Goal: Task Accomplishment & Management: Use online tool/utility

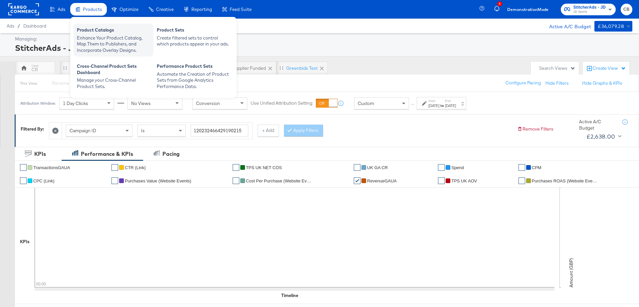
click at [90, 42] on div "Enhance Your Product Catalog, Map Them to Publishers, and Incorporate Overlay D…" at bounding box center [113, 44] width 73 height 19
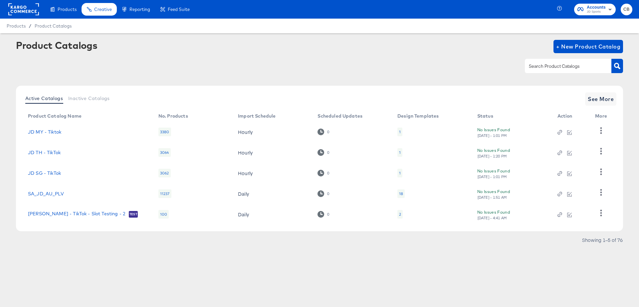
click at [537, 63] on input "text" at bounding box center [562, 67] width 71 height 8
click at [595, 97] on span "See More" at bounding box center [600, 98] width 26 height 9
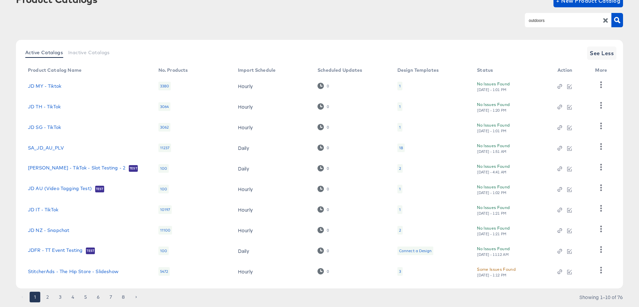
scroll to position [47, 0]
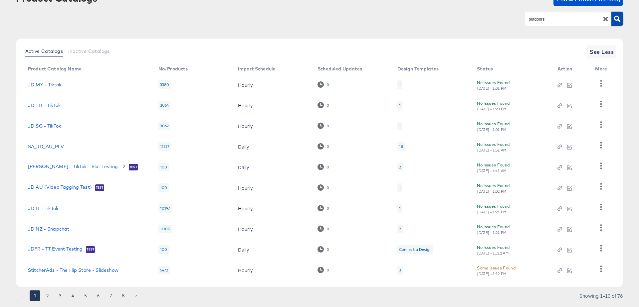
click at [620, 19] on button "button" at bounding box center [617, 19] width 12 height 14
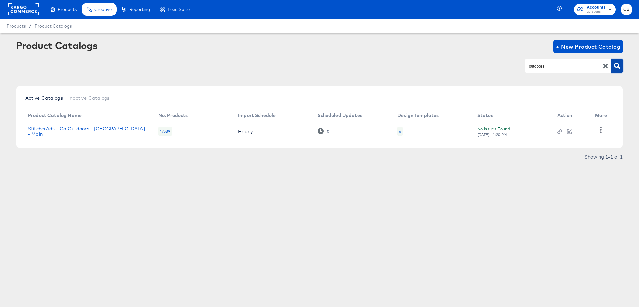
scroll to position [0, 0]
click at [602, 128] on icon "button" at bounding box center [600, 130] width 6 height 6
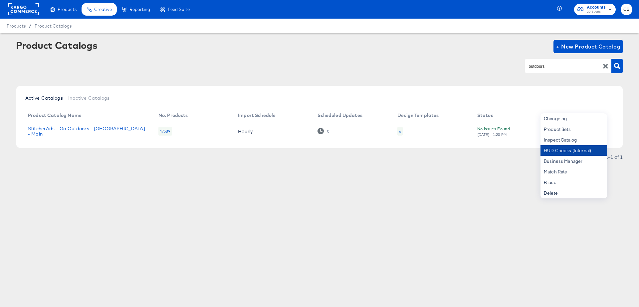
click at [561, 149] on div "HUD Checks (Internal)" at bounding box center [573, 150] width 67 height 11
click at [544, 68] on input "outdoors" at bounding box center [562, 67] width 71 height 8
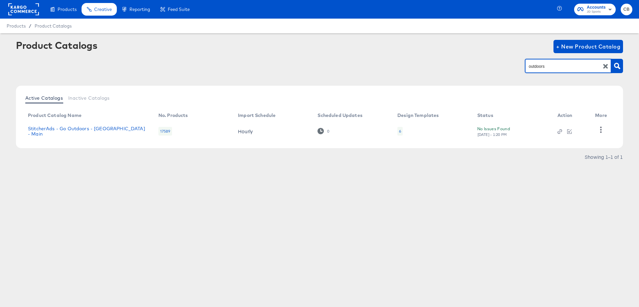
click at [544, 68] on input "outdoors" at bounding box center [562, 67] width 71 height 8
click at [616, 66] on icon "button" at bounding box center [617, 66] width 6 height 6
click at [602, 131] on icon "button" at bounding box center [600, 130] width 6 height 6
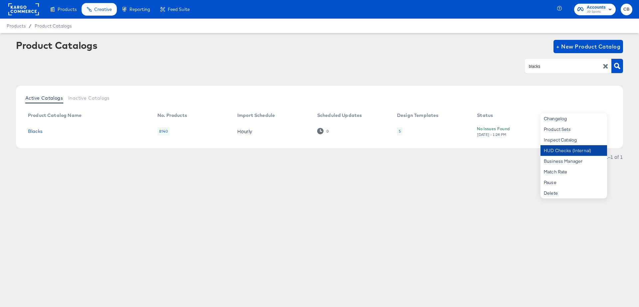
click at [565, 148] on div "HUD Checks (Internal)" at bounding box center [573, 150] width 67 height 11
click at [539, 68] on input "blacks" at bounding box center [562, 67] width 71 height 8
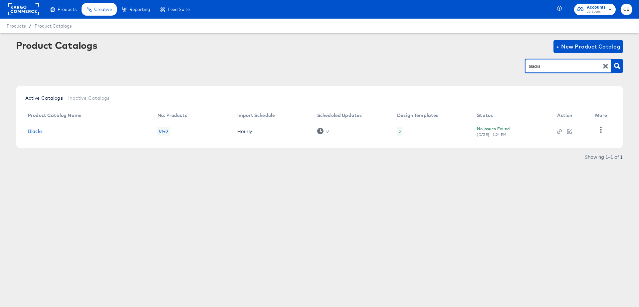
click at [539, 68] on input "blacks" at bounding box center [562, 67] width 71 height 8
type input "millets"
click at [615, 70] on button "button" at bounding box center [617, 66] width 12 height 14
click at [67, 131] on link "StitcherAds - Millets" at bounding box center [51, 131] width 46 height 5
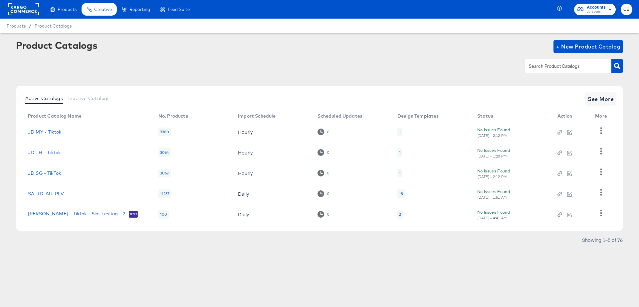
click at [541, 63] on input "text" at bounding box center [562, 67] width 71 height 8
type input "millets"
click at [619, 67] on icon "button" at bounding box center [617, 66] width 6 height 6
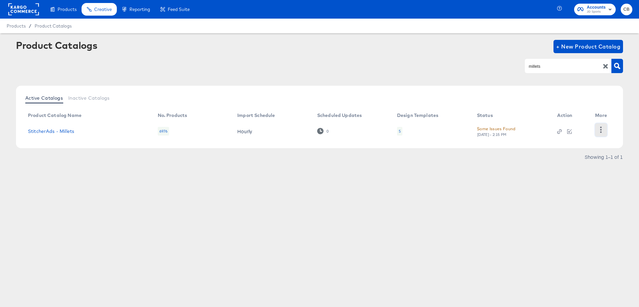
click at [601, 132] on icon "button" at bounding box center [601, 130] width 2 height 6
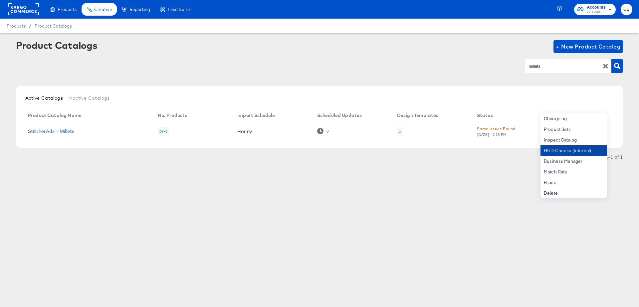
click at [554, 151] on div "HUD Checks (Internal)" at bounding box center [573, 150] width 67 height 11
click at [5, 8] on div "Products Products Product Catalogs Enhance Your Product Catalog, Map Them to Pu…" at bounding box center [97, 9] width 195 height 19
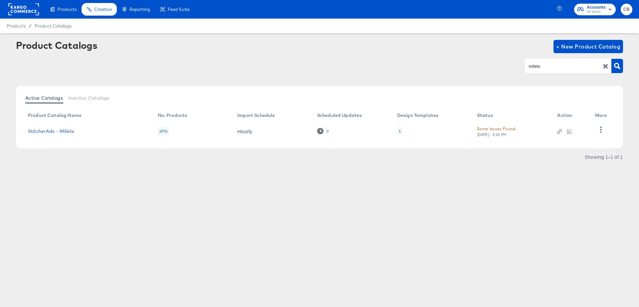
click at [20, 11] on rect at bounding box center [23, 9] width 31 height 12
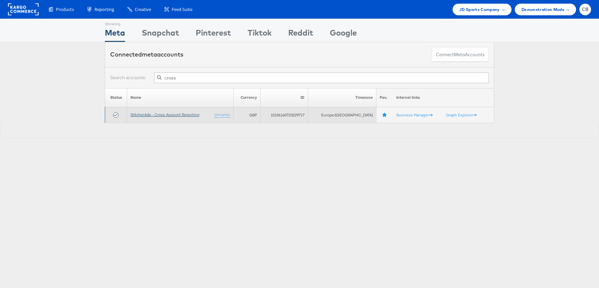
type input "cross"
click at [173, 112] on link "StitcherAds - Cross Account Reporting" at bounding box center [164, 114] width 69 height 5
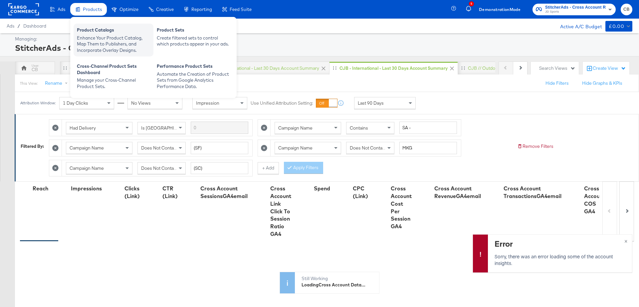
click at [90, 40] on div "Enhance Your Product Catalog, Map Them to Publishers, and Incorporate Overlay D…" at bounding box center [113, 44] width 73 height 19
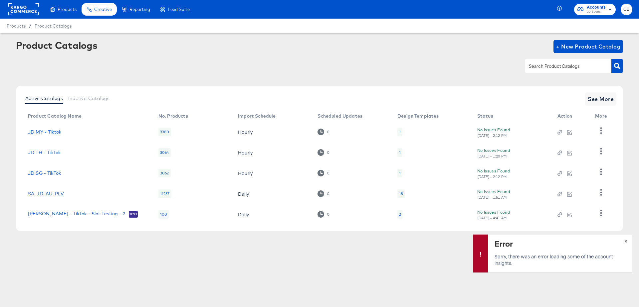
click at [626, 240] on span "×" at bounding box center [625, 241] width 3 height 8
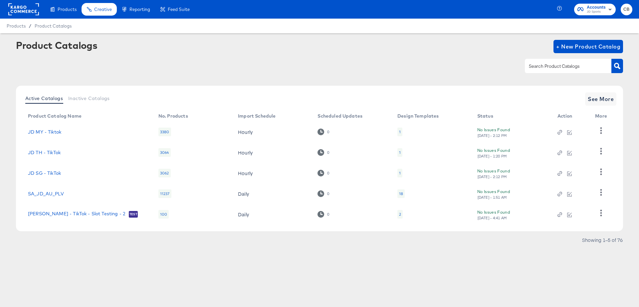
click at [547, 66] on input "text" at bounding box center [562, 67] width 71 height 8
type input "outdoors"
click at [617, 67] on icon "button" at bounding box center [617, 66] width 6 height 6
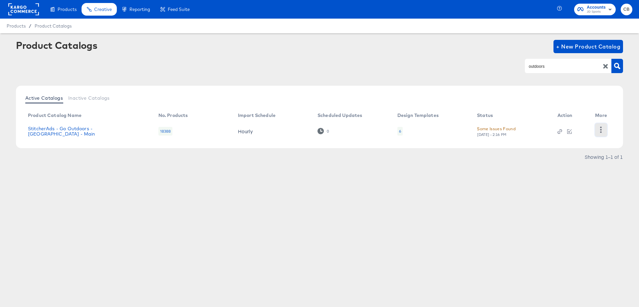
click at [602, 130] on icon "button" at bounding box center [600, 130] width 6 height 6
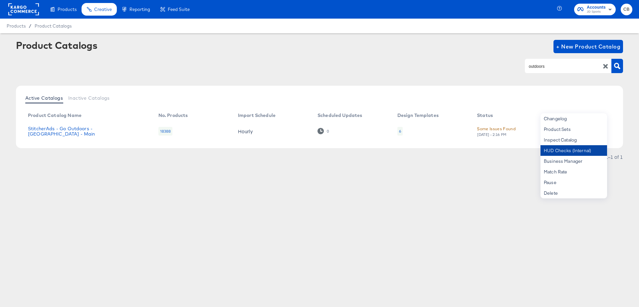
click at [557, 151] on div "HUD Checks (Internal)" at bounding box center [573, 150] width 67 height 11
click at [558, 69] on input "outdoors" at bounding box center [562, 67] width 71 height 8
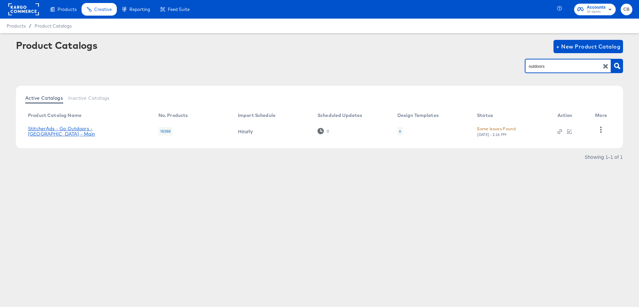
click at [87, 129] on link "StitcherAds - Go Outdoors - [GEOGRAPHIC_DATA] - Main" at bounding box center [86, 131] width 117 height 11
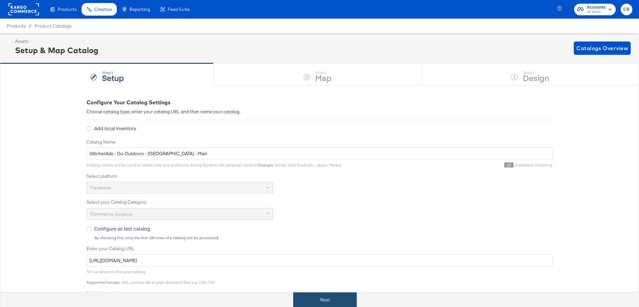
click at [317, 297] on button "Next" at bounding box center [325, 300] width 64 height 15
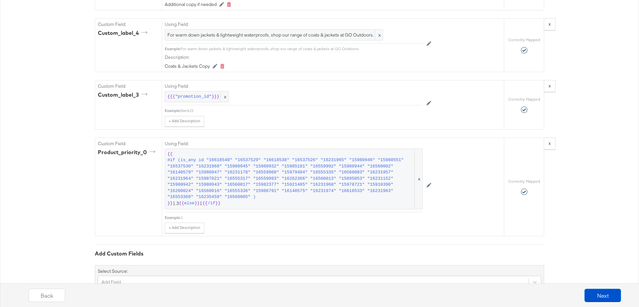
scroll to position [951, 0]
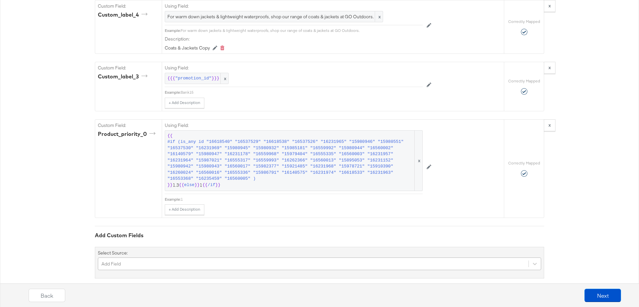
click at [140, 258] on div "Add Field" at bounding box center [319, 264] width 443 height 13
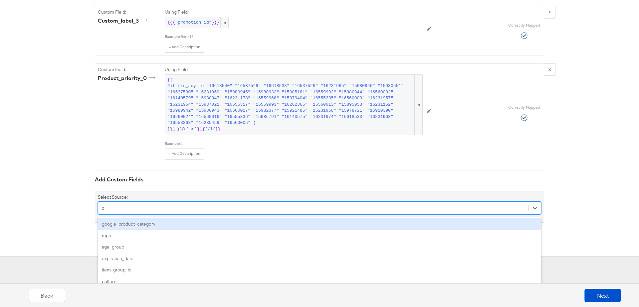
type input "pa"
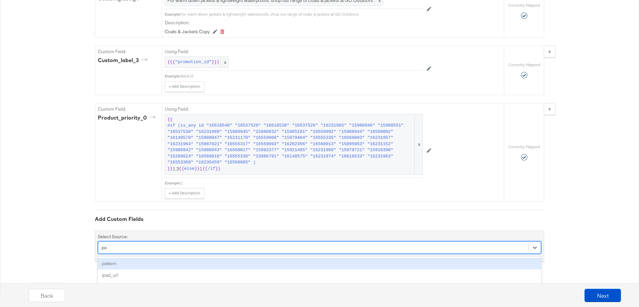
click at [118, 258] on div "pattern" at bounding box center [319, 264] width 443 height 12
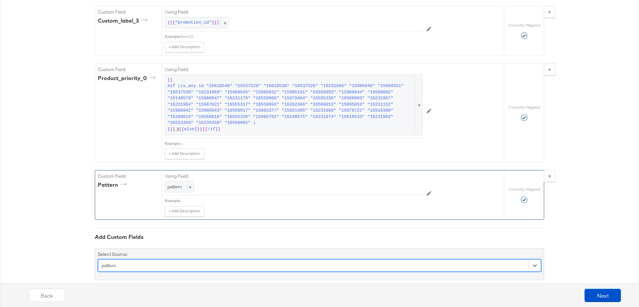
click at [185, 198] on div "Example:" at bounding box center [294, 200] width 258 height 5
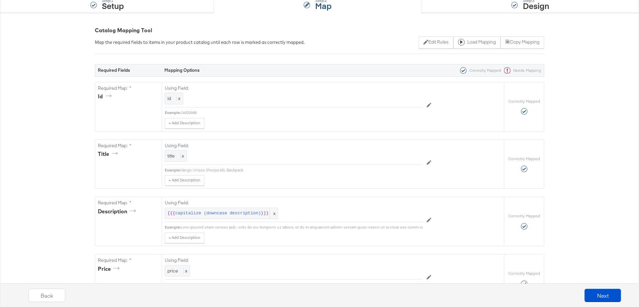
scroll to position [0, 0]
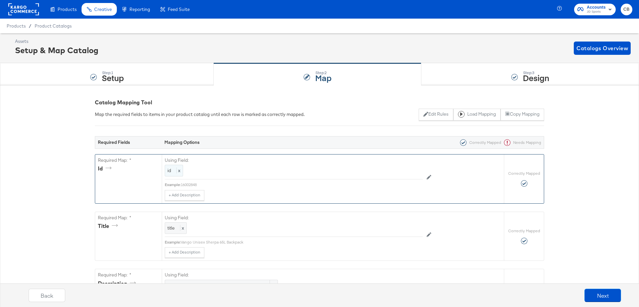
click at [178, 171] on span "x" at bounding box center [178, 171] width 4 height 6
click at [400, 170] on div at bounding box center [407, 172] width 25 height 10
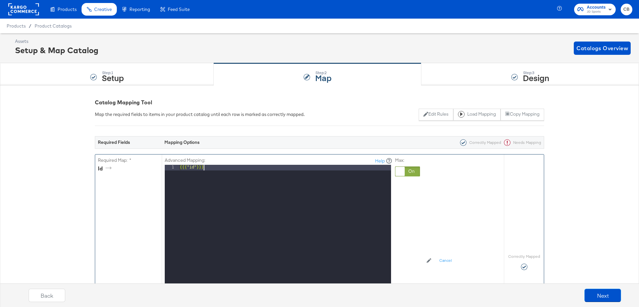
click at [211, 167] on div "{{{ "id" }}}" at bounding box center [284, 253] width 213 height 177
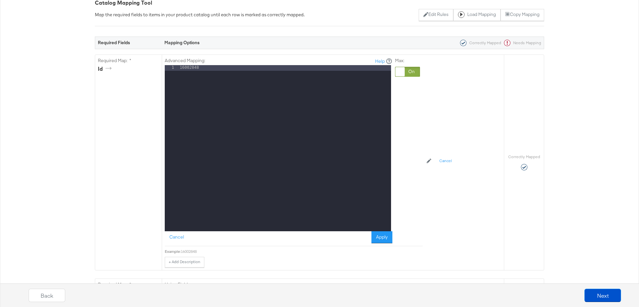
scroll to position [100, 0]
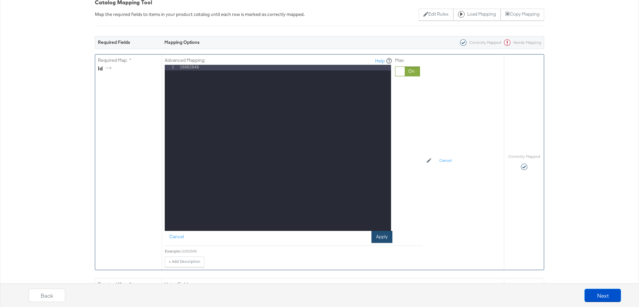
click at [379, 237] on button "Apply" at bounding box center [381, 237] width 21 height 12
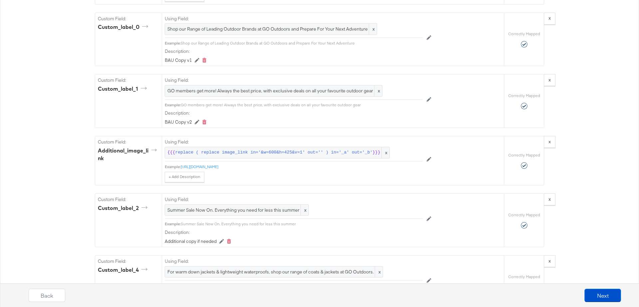
scroll to position [1008, 0]
